Goal: Transaction & Acquisition: Purchase product/service

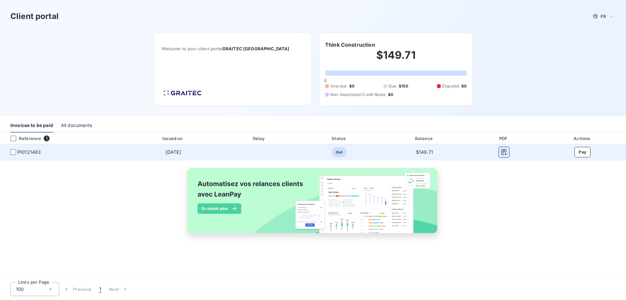
click at [504, 152] on icon "button" at bounding box center [504, 152] width 5 height 6
click at [582, 154] on button "Pay" at bounding box center [583, 152] width 16 height 10
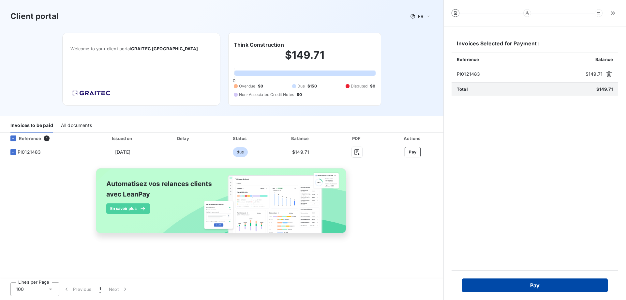
click at [552, 290] on button "Pay" at bounding box center [535, 285] width 146 height 14
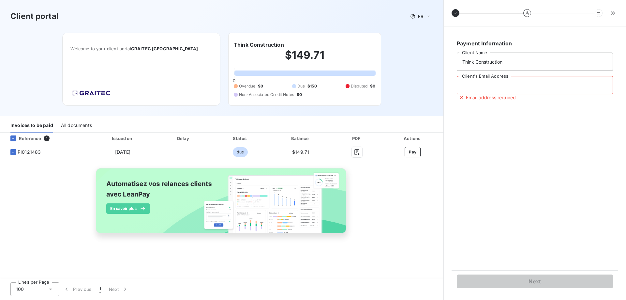
click at [498, 80] on input "Client's Email Address" at bounding box center [535, 85] width 156 height 18
type input "[EMAIL_ADDRESS][DOMAIN_NAME]"
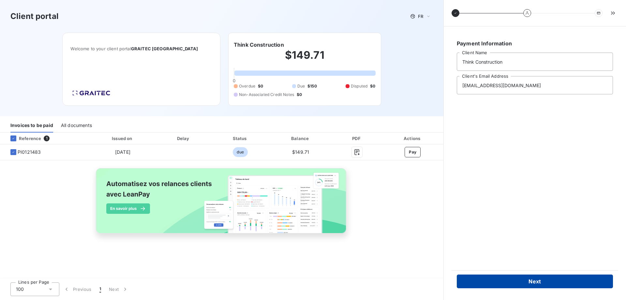
click at [547, 283] on button "Next" at bounding box center [535, 281] width 156 height 14
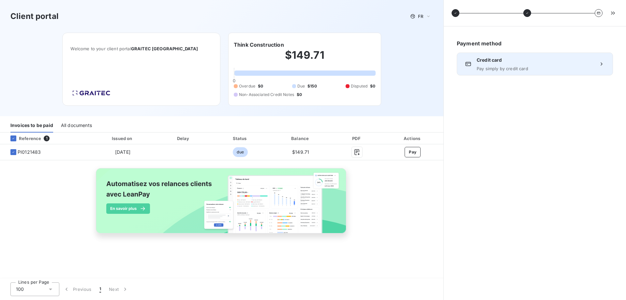
click at [540, 68] on span "Pay simply by credit card" at bounding box center [535, 68] width 116 height 5
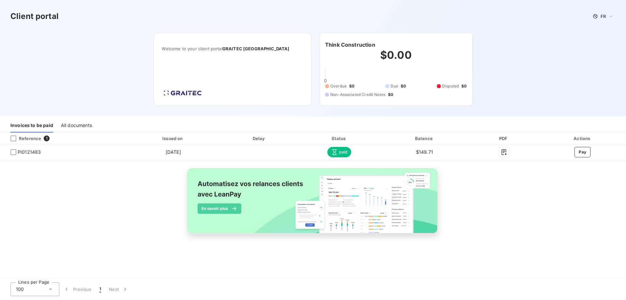
click at [76, 125] on div "All documents" at bounding box center [76, 126] width 31 height 14
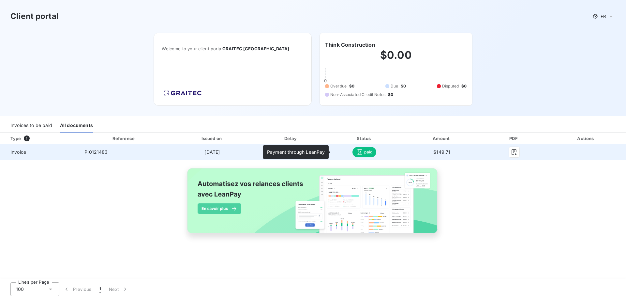
click at [369, 153] on span "paid" at bounding box center [365, 152] width 24 height 10
click at [516, 153] on icon "button" at bounding box center [514, 152] width 7 height 7
